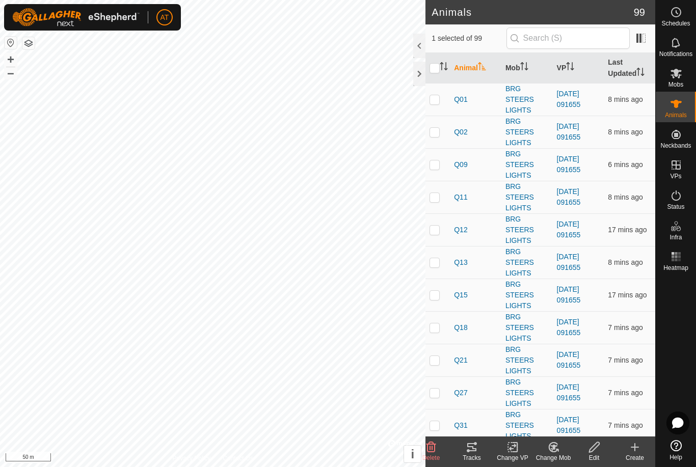
click at [420, 459] on button "i" at bounding box center [412, 454] width 17 height 17
click at [421, 69] on div at bounding box center [419, 74] width 12 height 24
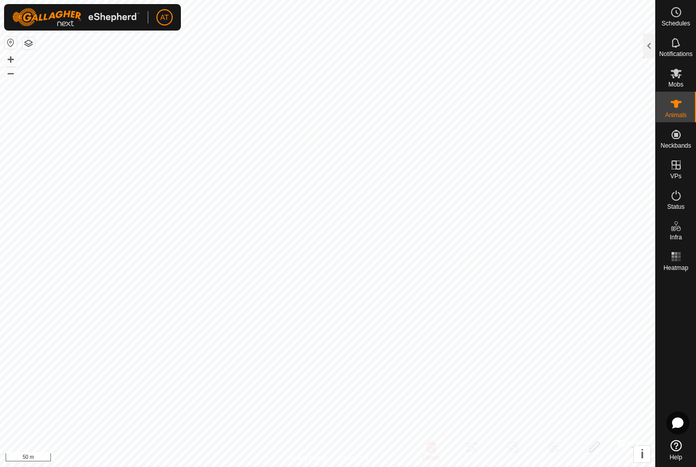
click at [653, 41] on div at bounding box center [649, 46] width 12 height 24
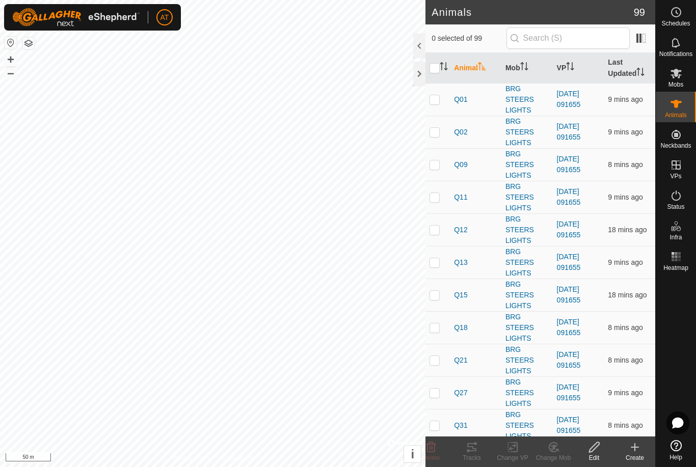
click at [673, 62] on div "Mobs" at bounding box center [676, 76] width 40 height 31
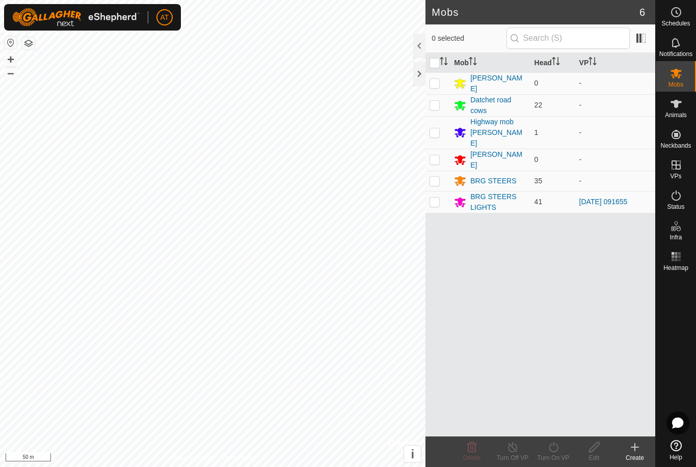
click at [431, 198] on p-checkbox at bounding box center [435, 202] width 10 height 8
checkbox input "true"
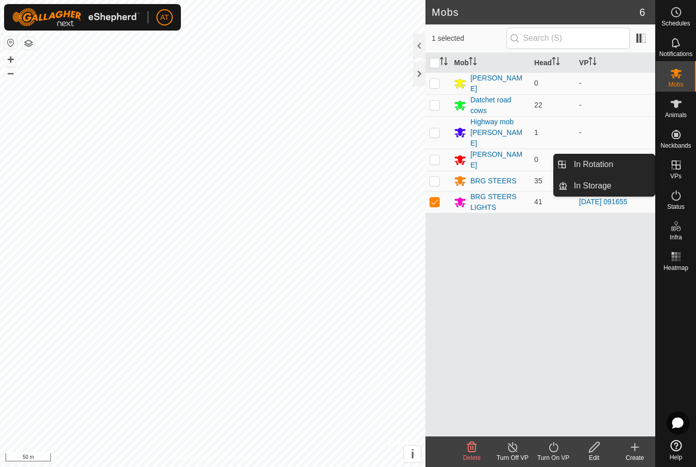
click at [598, 180] on span "In Storage" at bounding box center [593, 186] width 38 height 12
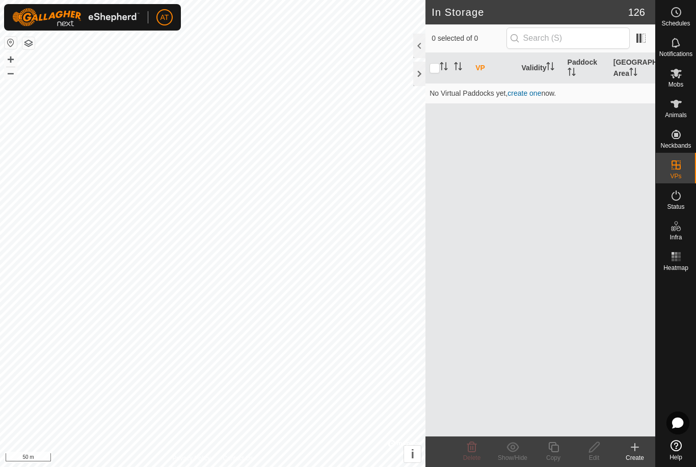
click at [635, 447] on icon at bounding box center [634, 447] width 7 height 0
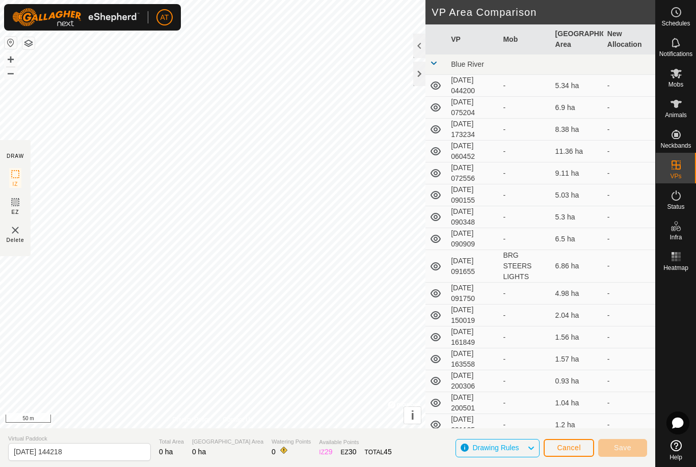
click at [579, 440] on button "Cancel" at bounding box center [569, 448] width 50 height 18
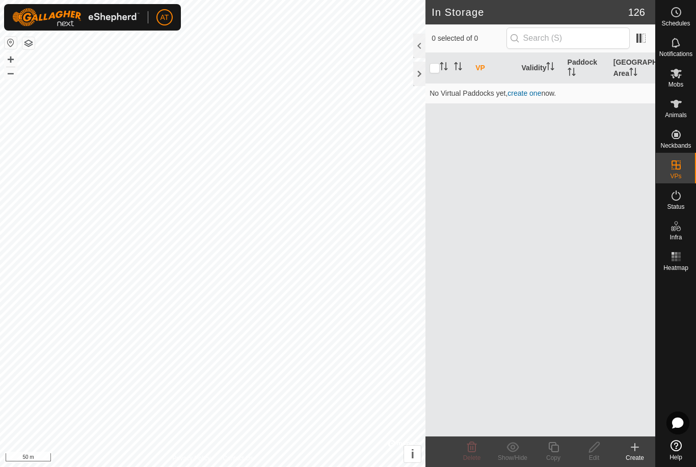
click at [647, 442] on create-svg-icon at bounding box center [634, 447] width 41 height 12
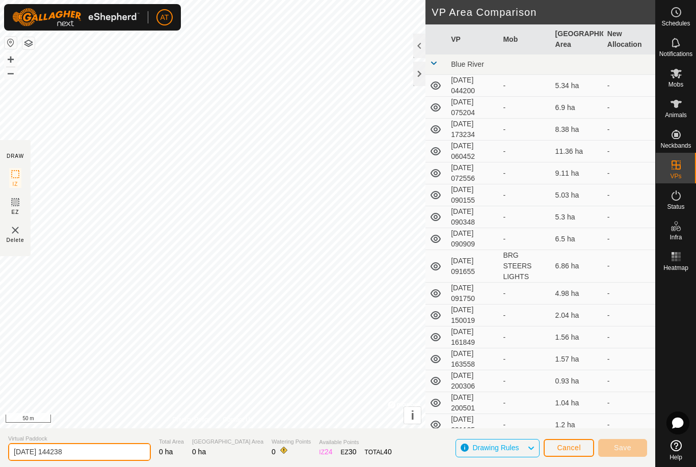
click at [74, 447] on input "2025-08-10 144238" at bounding box center [79, 452] width 143 height 18
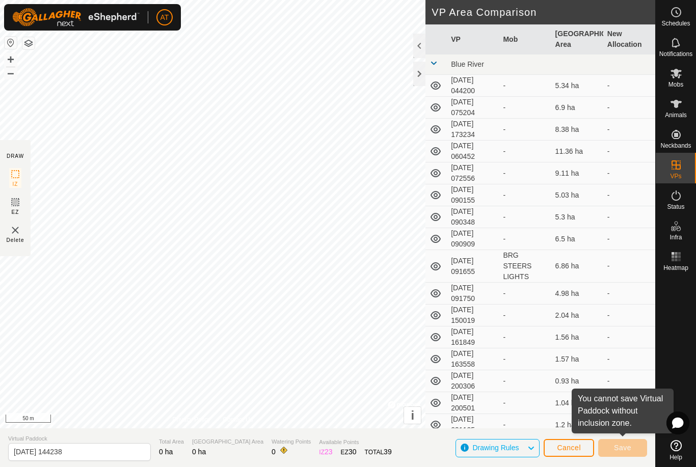
click at [574, 444] on span "Cancel" at bounding box center [569, 448] width 24 height 8
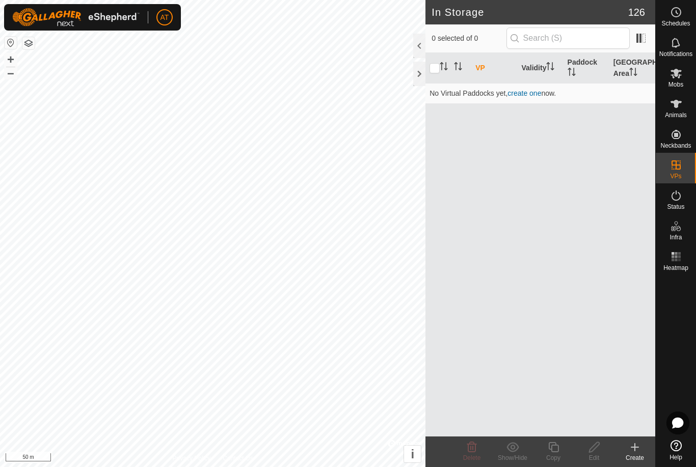
click at [635, 444] on icon at bounding box center [635, 447] width 0 height 7
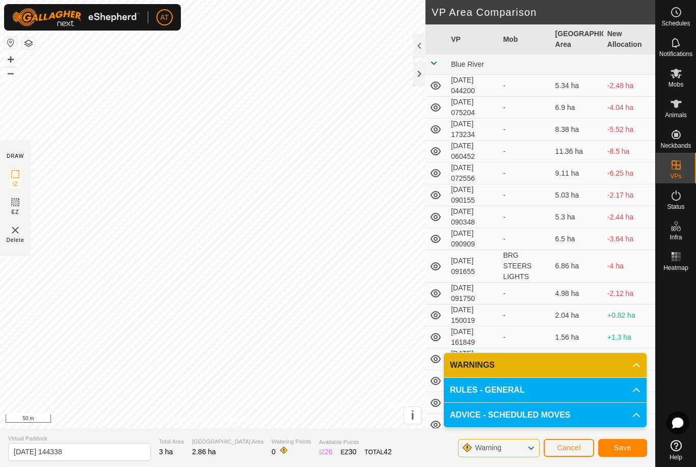
click at [624, 440] on button "Save" at bounding box center [622, 448] width 49 height 18
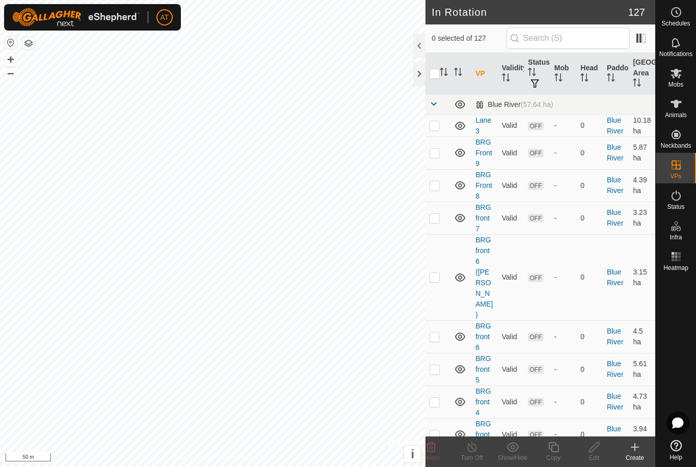
click at [421, 72] on div at bounding box center [419, 74] width 12 height 24
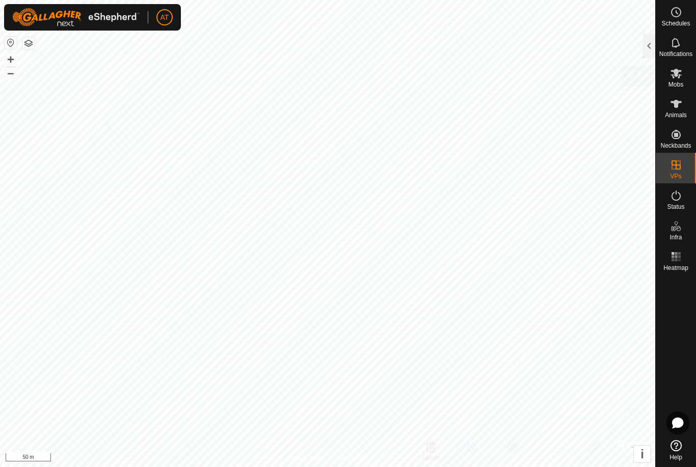
click at [676, 75] on icon at bounding box center [676, 74] width 11 height 10
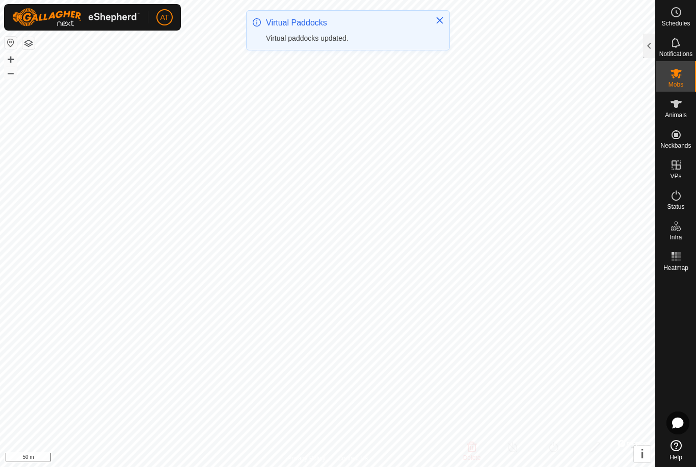
click at [674, 76] on icon at bounding box center [676, 73] width 12 height 12
click at [647, 49] on div at bounding box center [649, 46] width 12 height 24
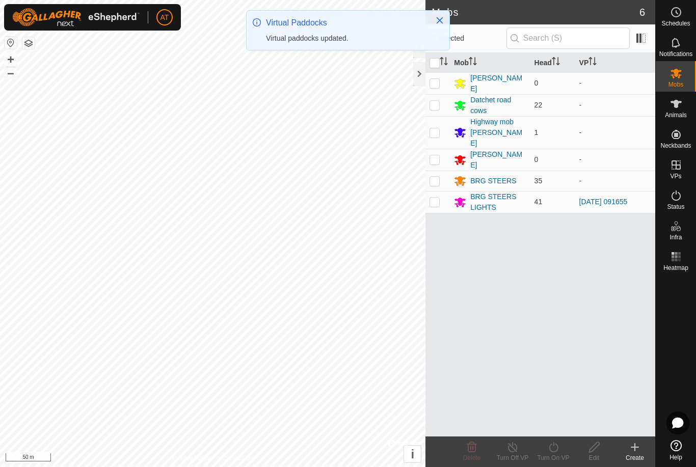
click at [440, 191] on td at bounding box center [437, 202] width 24 height 22
checkbox input "true"
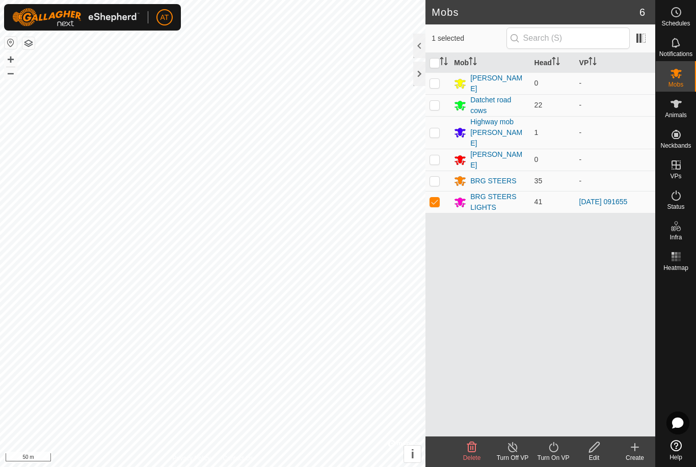
click at [550, 449] on icon at bounding box center [553, 447] width 13 height 12
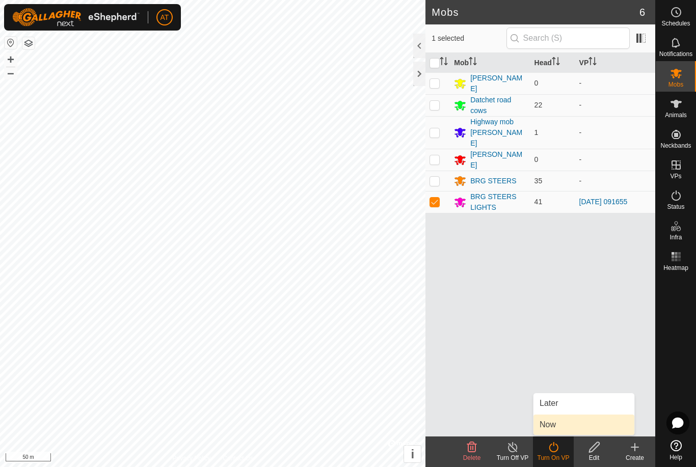
click at [548, 420] on span "Now" at bounding box center [548, 425] width 16 height 12
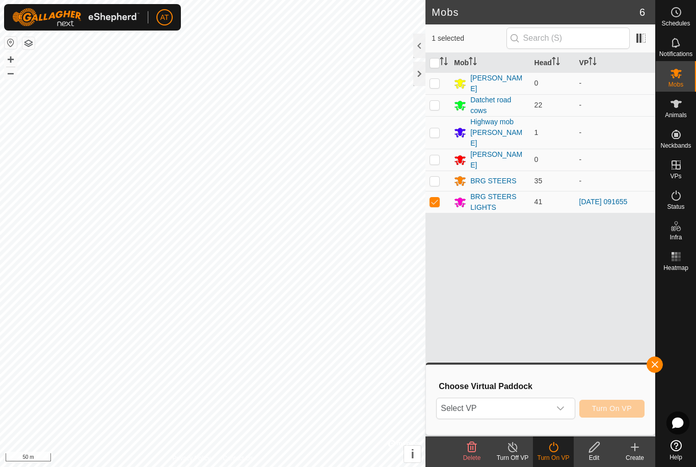
click at [564, 403] on div "dropdown trigger" at bounding box center [560, 408] width 20 height 20
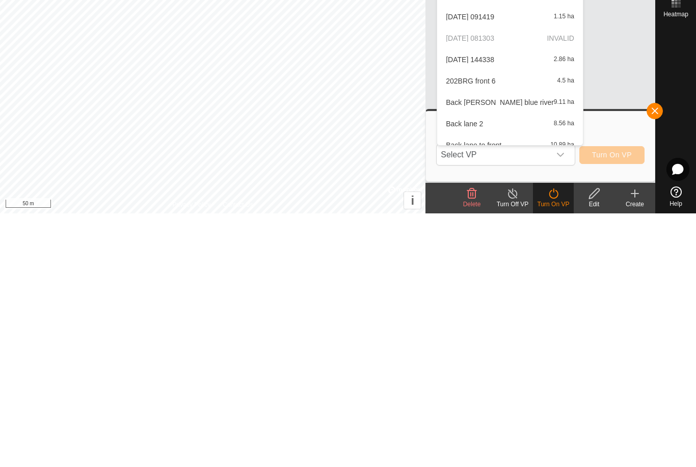
scroll to position [313, 0]
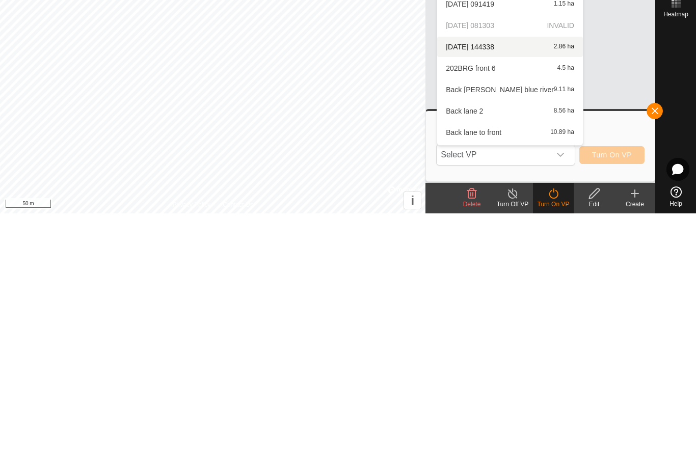
click at [511, 295] on div "2025-08-10 144338 2.86 ha" at bounding box center [509, 301] width 133 height 12
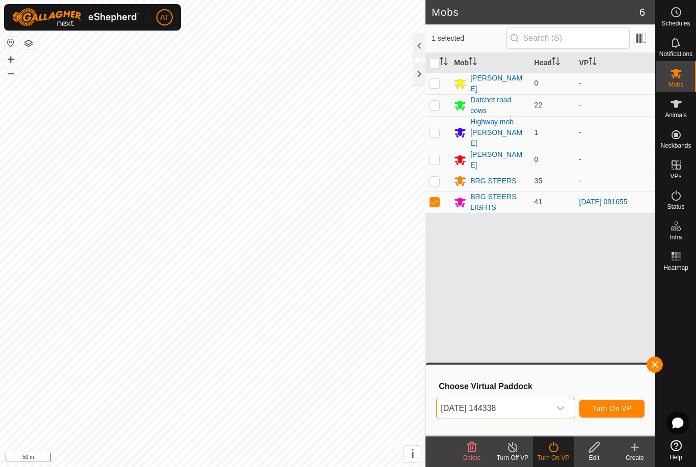
click at [616, 405] on span "Turn On VP" at bounding box center [612, 409] width 40 height 8
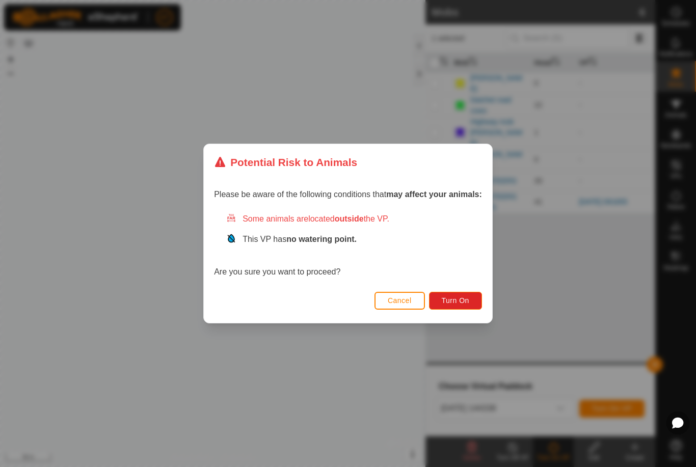
click at [456, 295] on button "Turn On" at bounding box center [455, 301] width 53 height 18
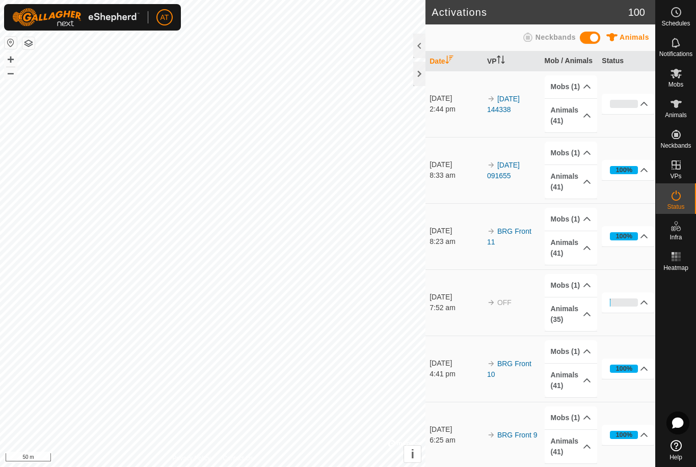
click at [414, 71] on div at bounding box center [419, 74] width 12 height 24
click at [613, 237] on div "100%" at bounding box center [624, 236] width 28 height 8
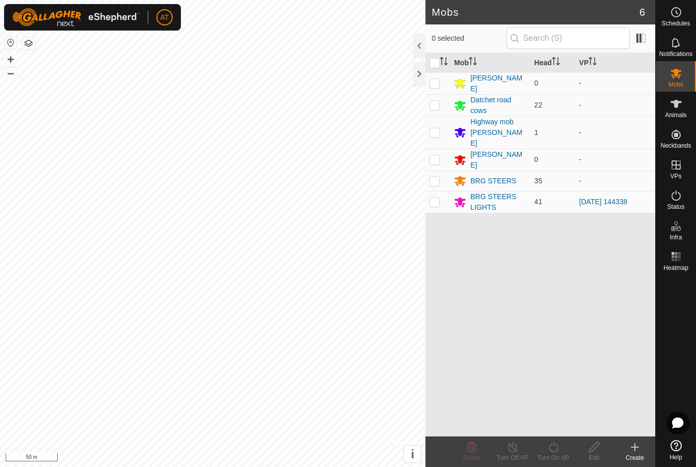
click at [435, 198] on p-checkbox at bounding box center [435, 202] width 10 height 8
checkbox input "true"
click at [552, 449] on icon at bounding box center [553, 447] width 13 height 12
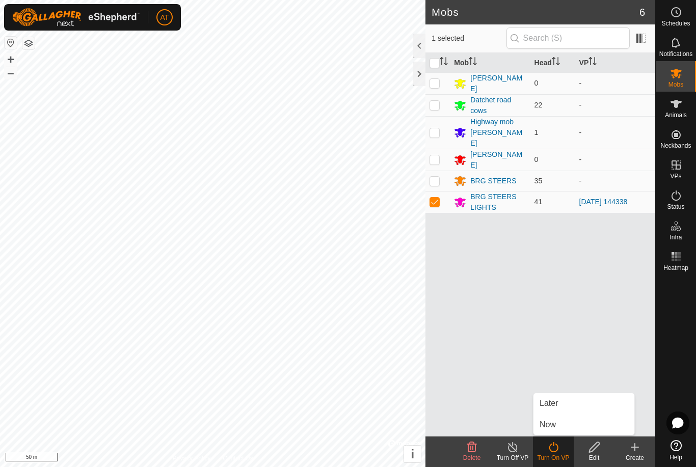
click at [566, 420] on link "Now" at bounding box center [583, 425] width 101 height 20
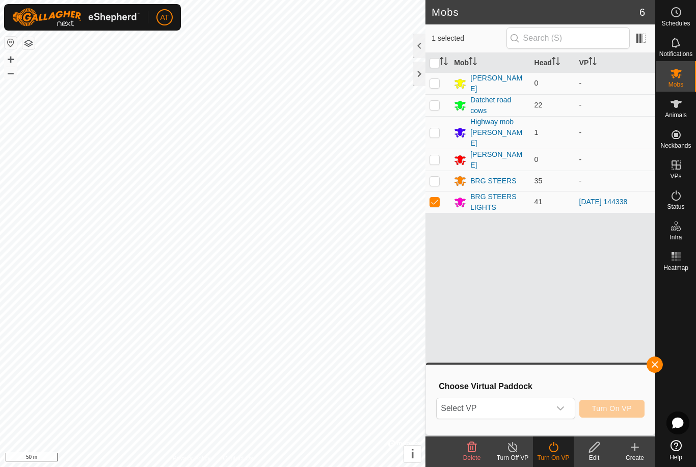
click at [569, 407] on div "dropdown trigger" at bounding box center [560, 408] width 20 height 20
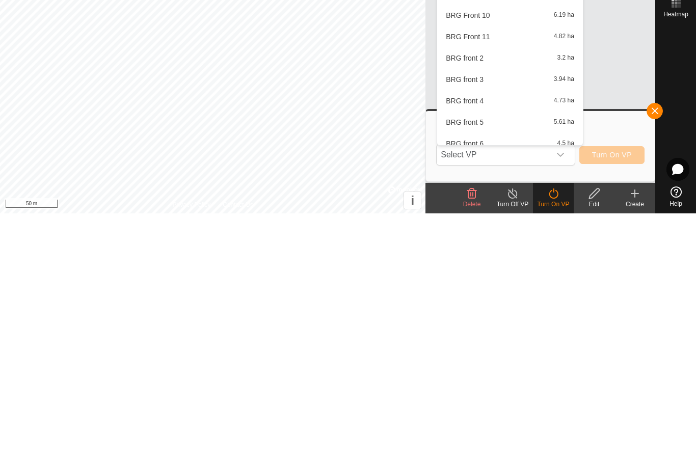
scroll to position [585, 0]
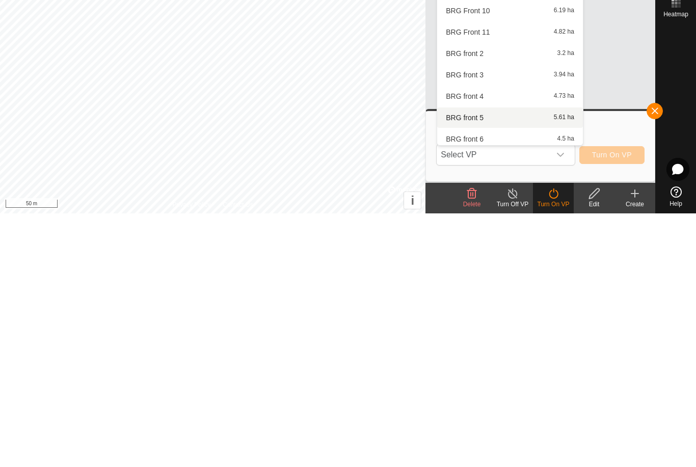
click at [496, 365] on div "BRG front 5 5.61 ha" at bounding box center [509, 371] width 133 height 12
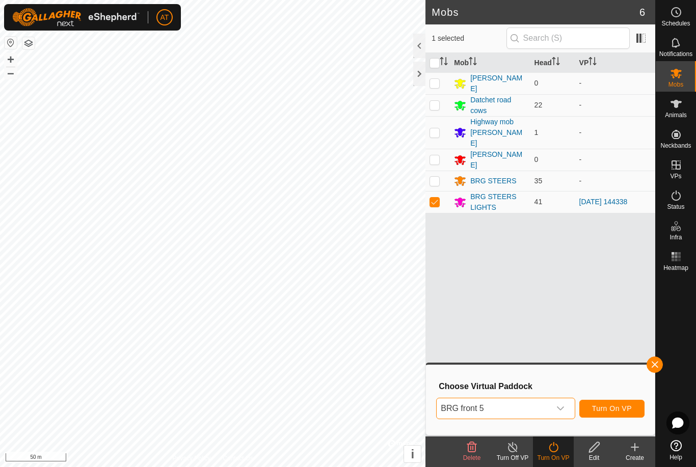
click at [652, 363] on span "button" at bounding box center [655, 365] width 8 height 8
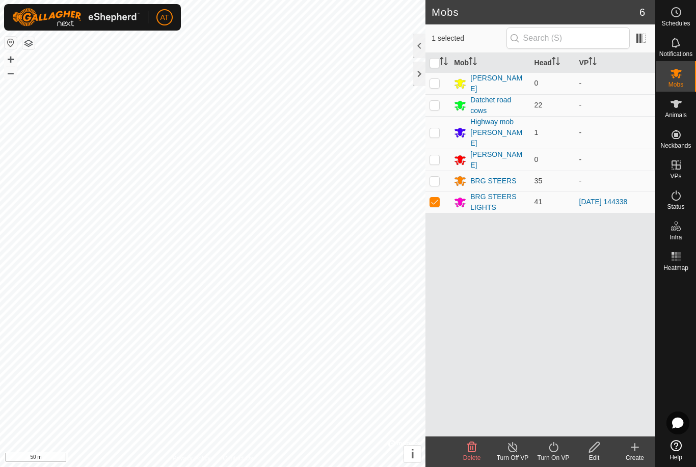
click at [633, 448] on icon at bounding box center [635, 447] width 12 height 12
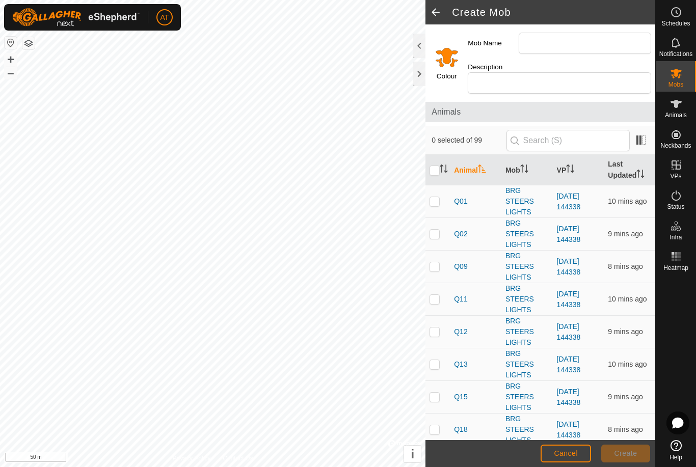
click at [571, 441] on footer "Cancel Create" at bounding box center [540, 453] width 230 height 27
click at [425, 70] on div at bounding box center [419, 74] width 12 height 24
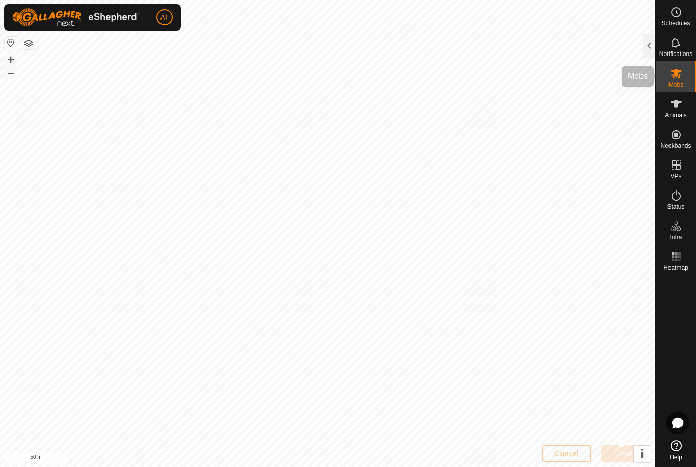
click at [675, 79] on icon at bounding box center [676, 73] width 12 height 12
click at [678, 79] on es-mob-svg-icon at bounding box center [676, 73] width 18 height 16
click at [647, 49] on div at bounding box center [649, 46] width 12 height 24
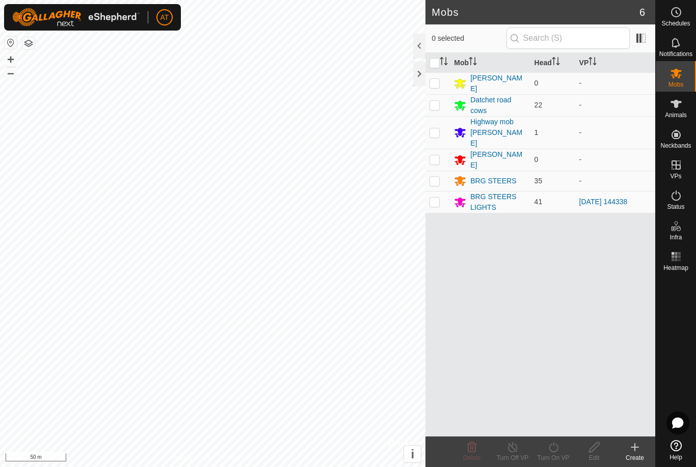
click at [442, 195] on td at bounding box center [437, 202] width 24 height 22
checkbox input "true"
click at [634, 447] on icon at bounding box center [634, 447] width 7 height 0
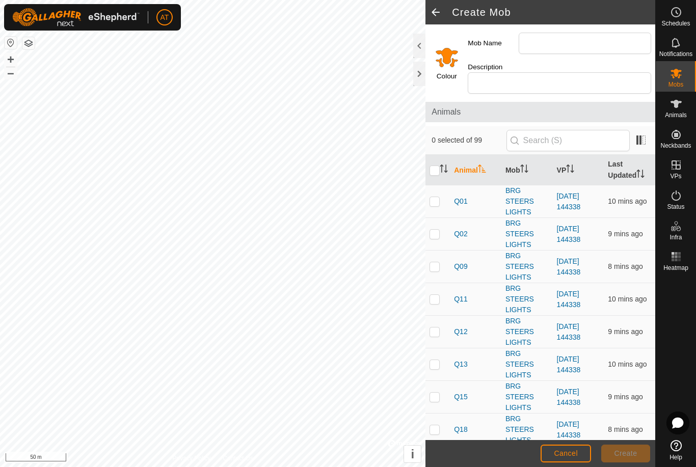
click at [418, 75] on div at bounding box center [419, 74] width 12 height 24
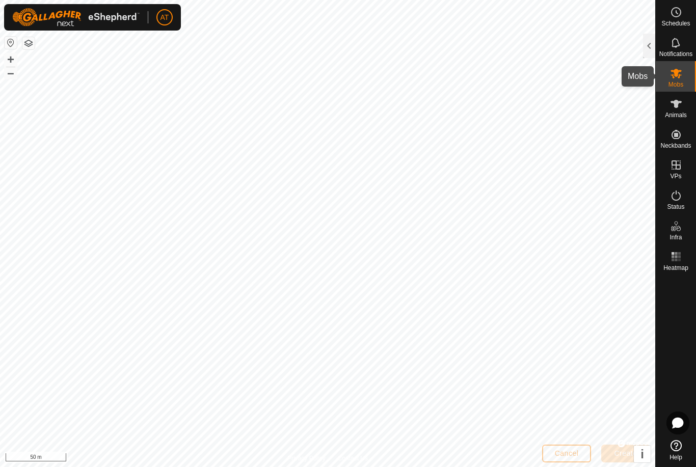
click at [670, 82] on span "Mobs" at bounding box center [675, 85] width 15 height 6
click at [679, 77] on icon at bounding box center [676, 74] width 11 height 10
click at [646, 47] on div at bounding box center [649, 46] width 12 height 24
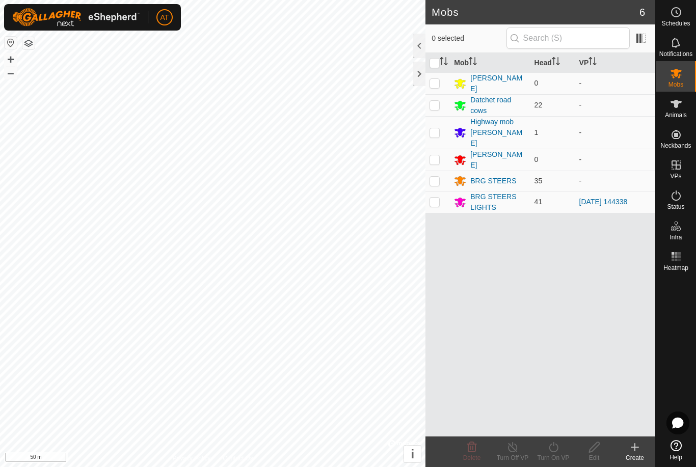
click at [436, 198] on p-checkbox at bounding box center [435, 202] width 10 height 8
checkbox input "true"
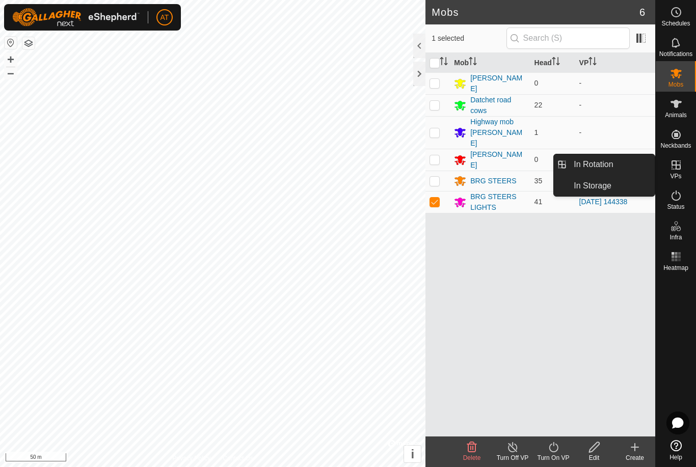
click at [646, 451] on create-svg-icon at bounding box center [634, 447] width 41 height 12
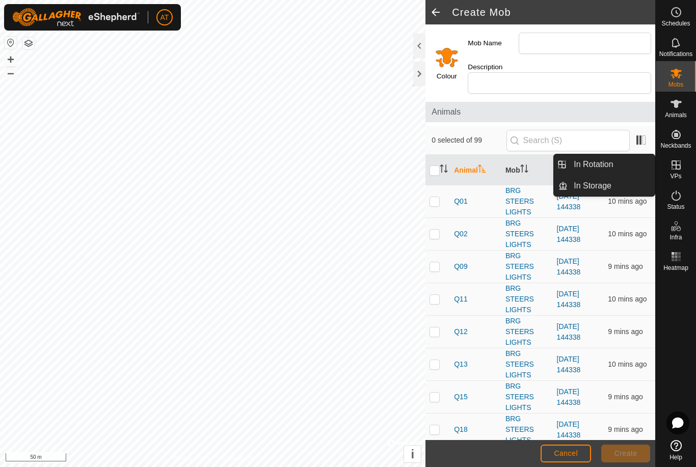
click at [602, 182] on span "In Storage" at bounding box center [593, 186] width 38 height 12
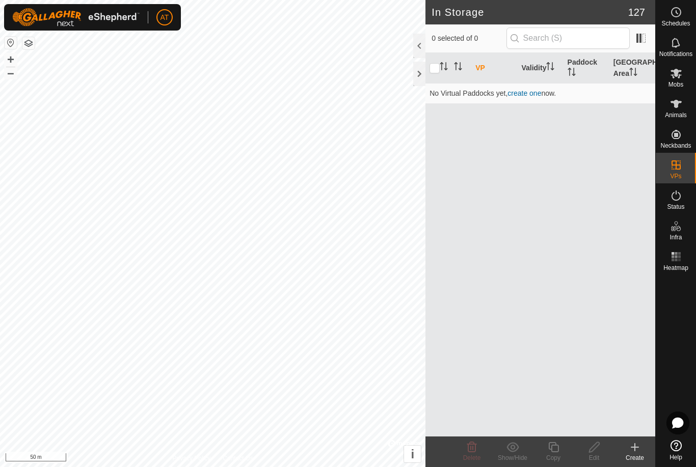
click at [639, 444] on icon at bounding box center [635, 447] width 12 height 12
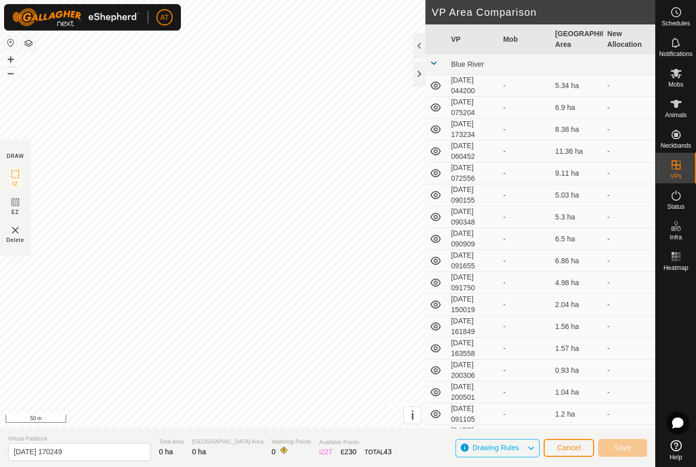
click at [572, 447] on span "Cancel" at bounding box center [569, 448] width 24 height 8
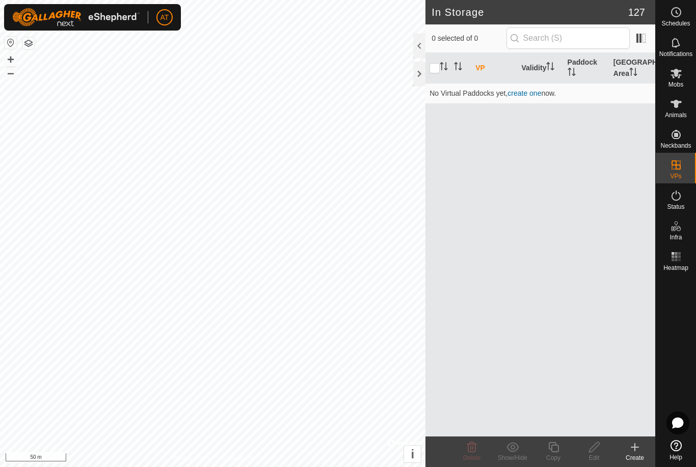
click at [643, 448] on create-svg-icon at bounding box center [634, 447] width 41 height 12
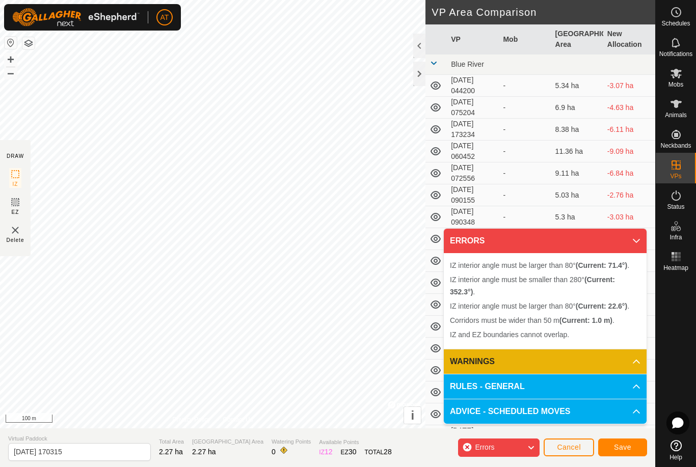
click at [570, 442] on button "Cancel" at bounding box center [569, 448] width 50 height 18
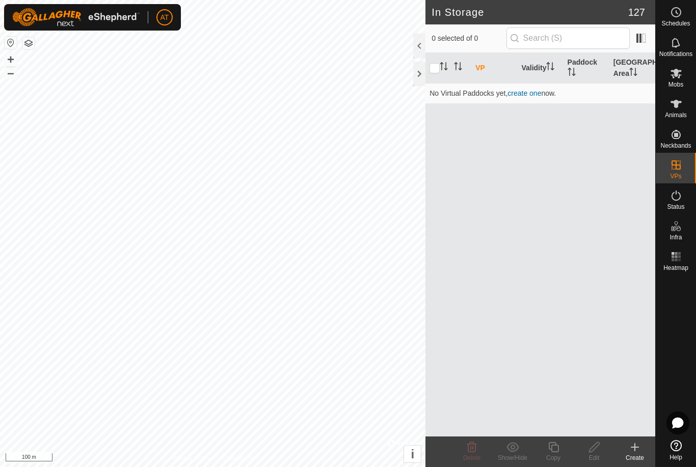
click at [638, 443] on icon at bounding box center [635, 447] width 12 height 12
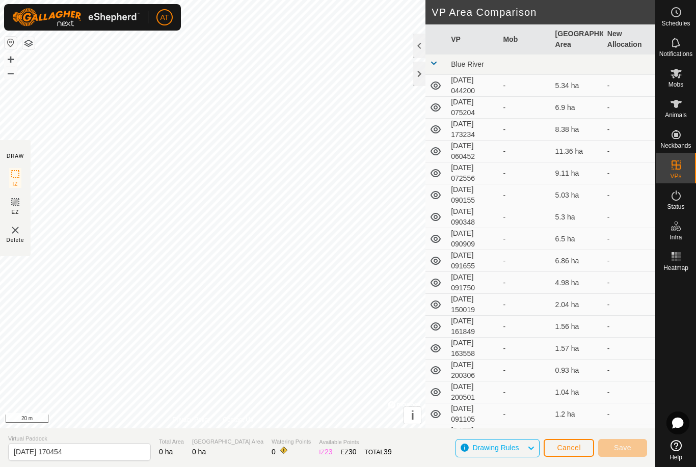
click at [501, 393] on td "-" at bounding box center [525, 393] width 52 height 22
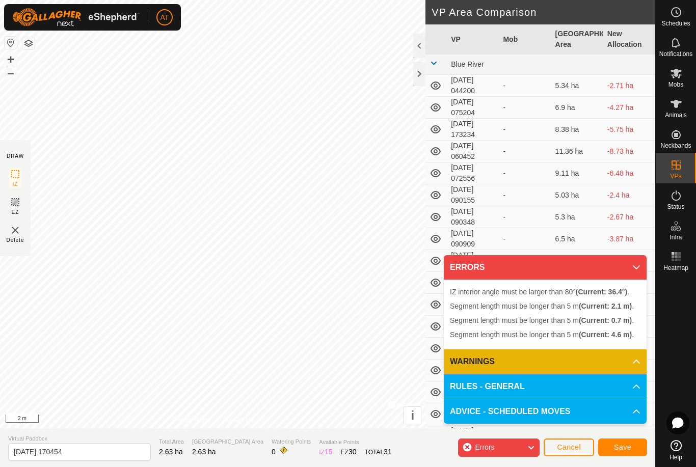
click at [571, 445] on span "Cancel" at bounding box center [569, 447] width 24 height 8
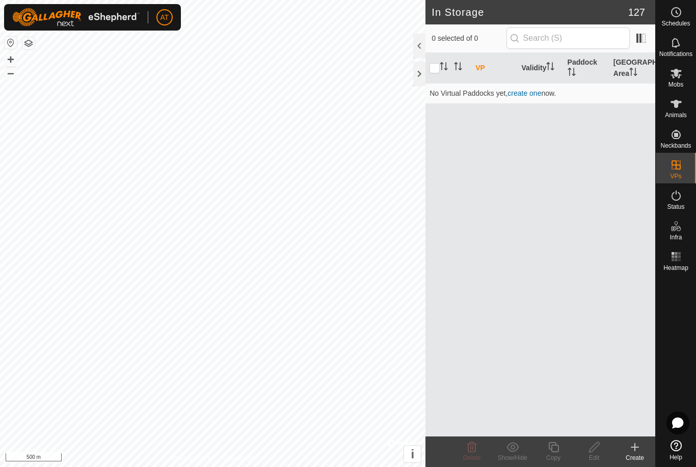
click at [640, 442] on icon at bounding box center [635, 447] width 12 height 12
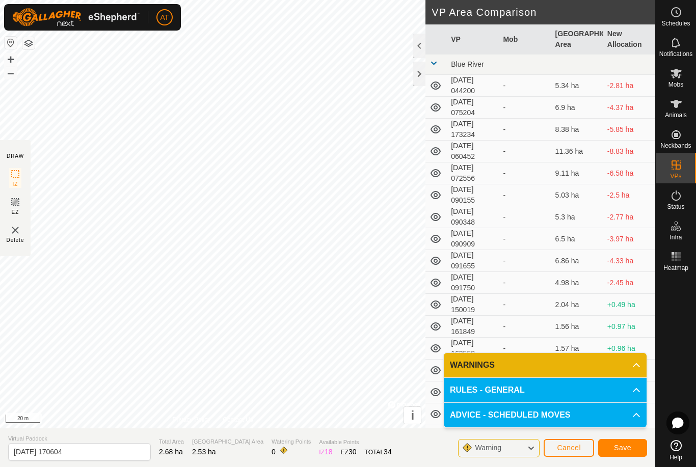
click at [616, 448] on span "Save" at bounding box center [622, 448] width 17 height 8
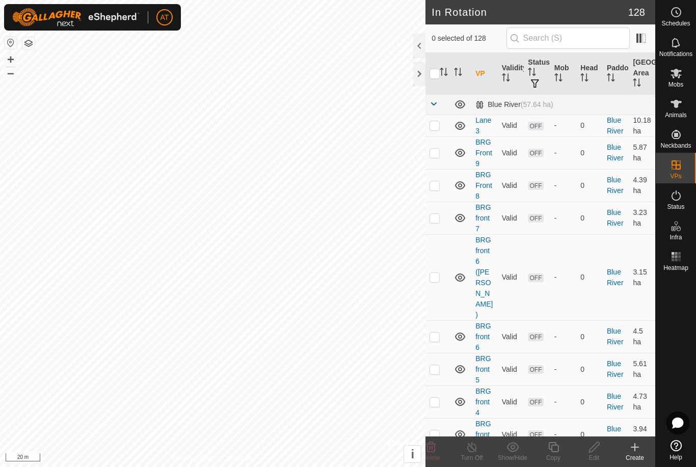
click at [419, 67] on div at bounding box center [419, 74] width 12 height 24
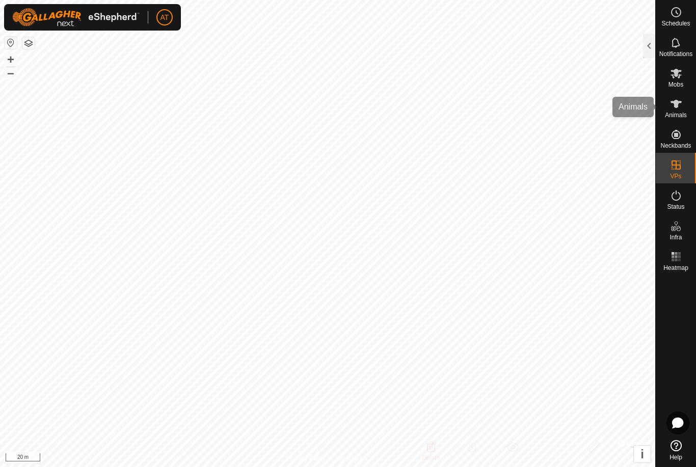
click at [675, 106] on icon at bounding box center [676, 104] width 11 height 8
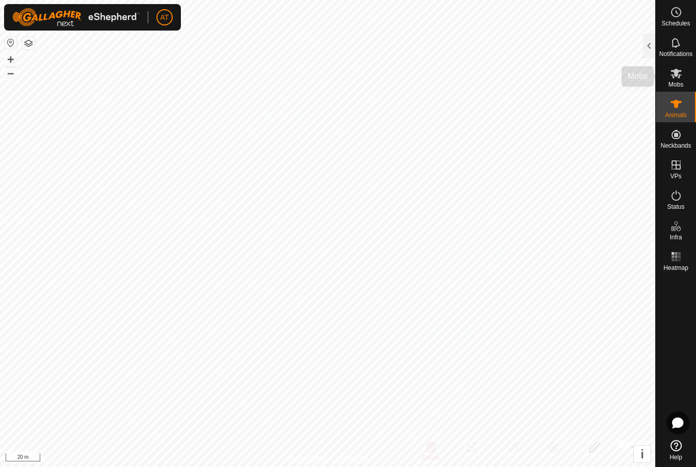
click at [681, 75] on icon at bounding box center [676, 74] width 11 height 10
click at [648, 45] on div at bounding box center [649, 46] width 12 height 24
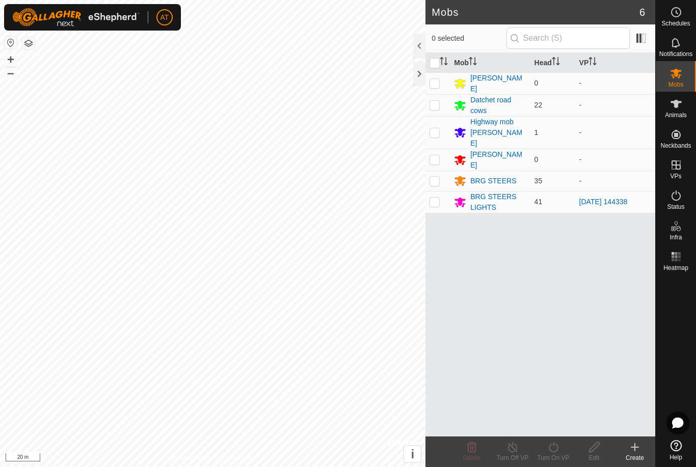
click at [442, 191] on td at bounding box center [437, 202] width 24 height 22
checkbox input "true"
click at [552, 450] on icon at bounding box center [553, 447] width 13 height 12
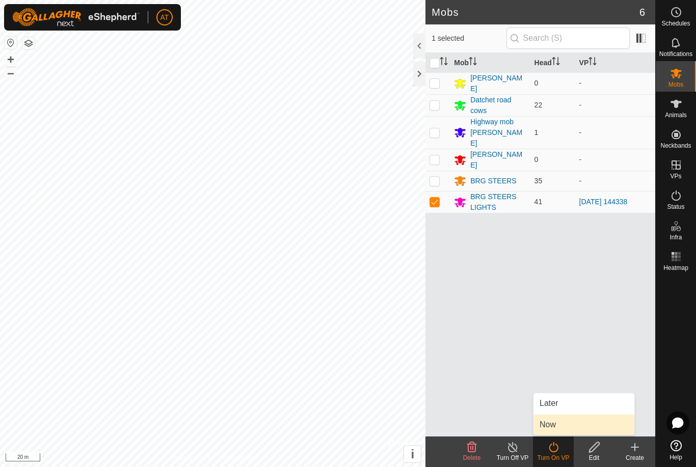
click at [549, 424] on span "Now" at bounding box center [548, 425] width 16 height 12
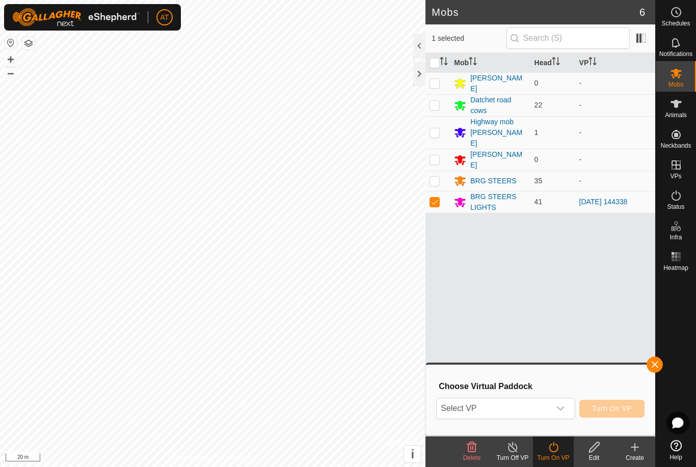
click at [550, 406] on span "Select VP" at bounding box center [493, 408] width 113 height 20
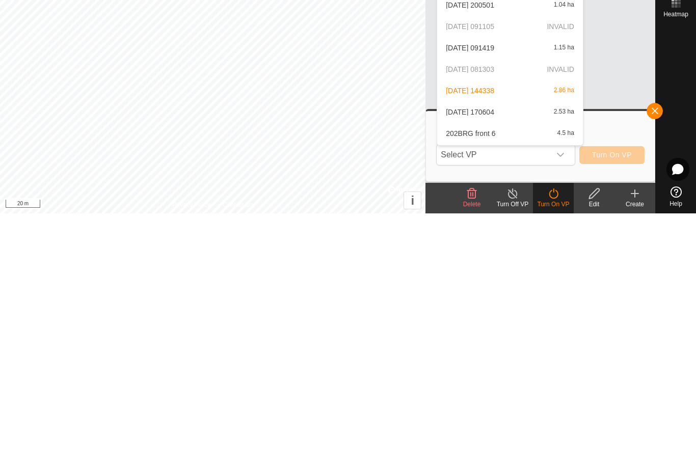
scroll to position [271, 0]
click at [494, 361] on span "2025-08-10 170604" at bounding box center [470, 364] width 48 height 7
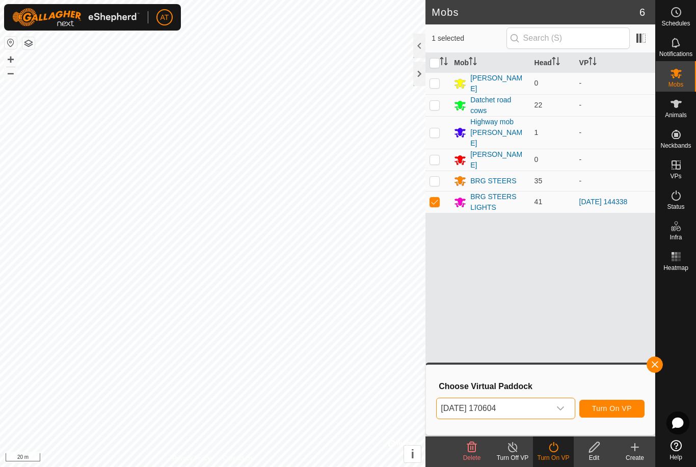
click at [620, 412] on span "Turn On VP" at bounding box center [612, 409] width 40 height 8
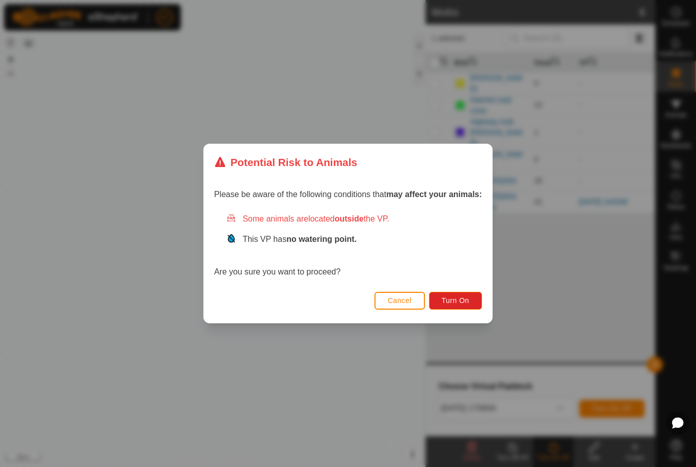
click at [453, 302] on span "Turn On" at bounding box center [456, 301] width 28 height 8
